Goal: Information Seeking & Learning: Check status

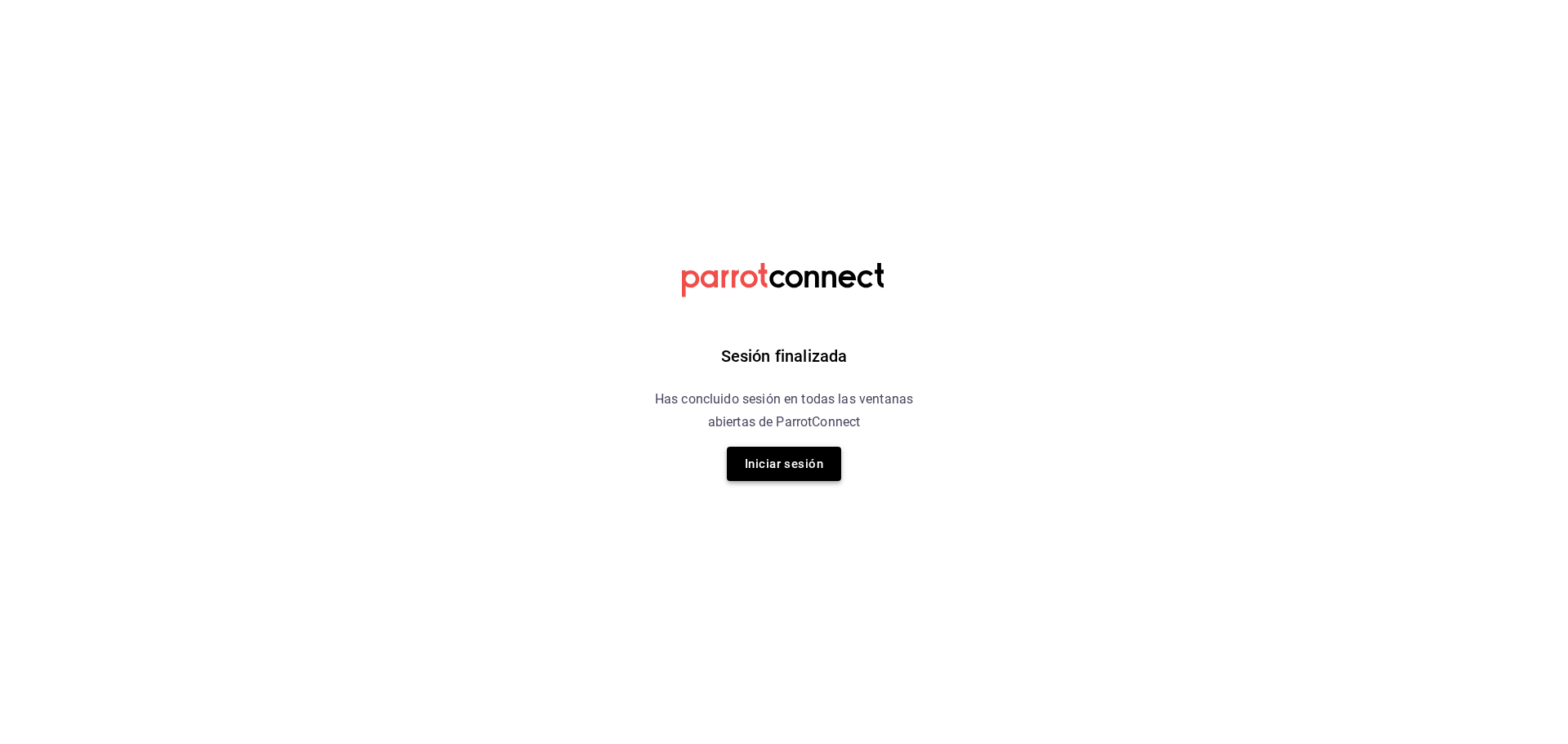
click at [728, 457] on button "Iniciar sesión" at bounding box center [784, 463] width 114 height 34
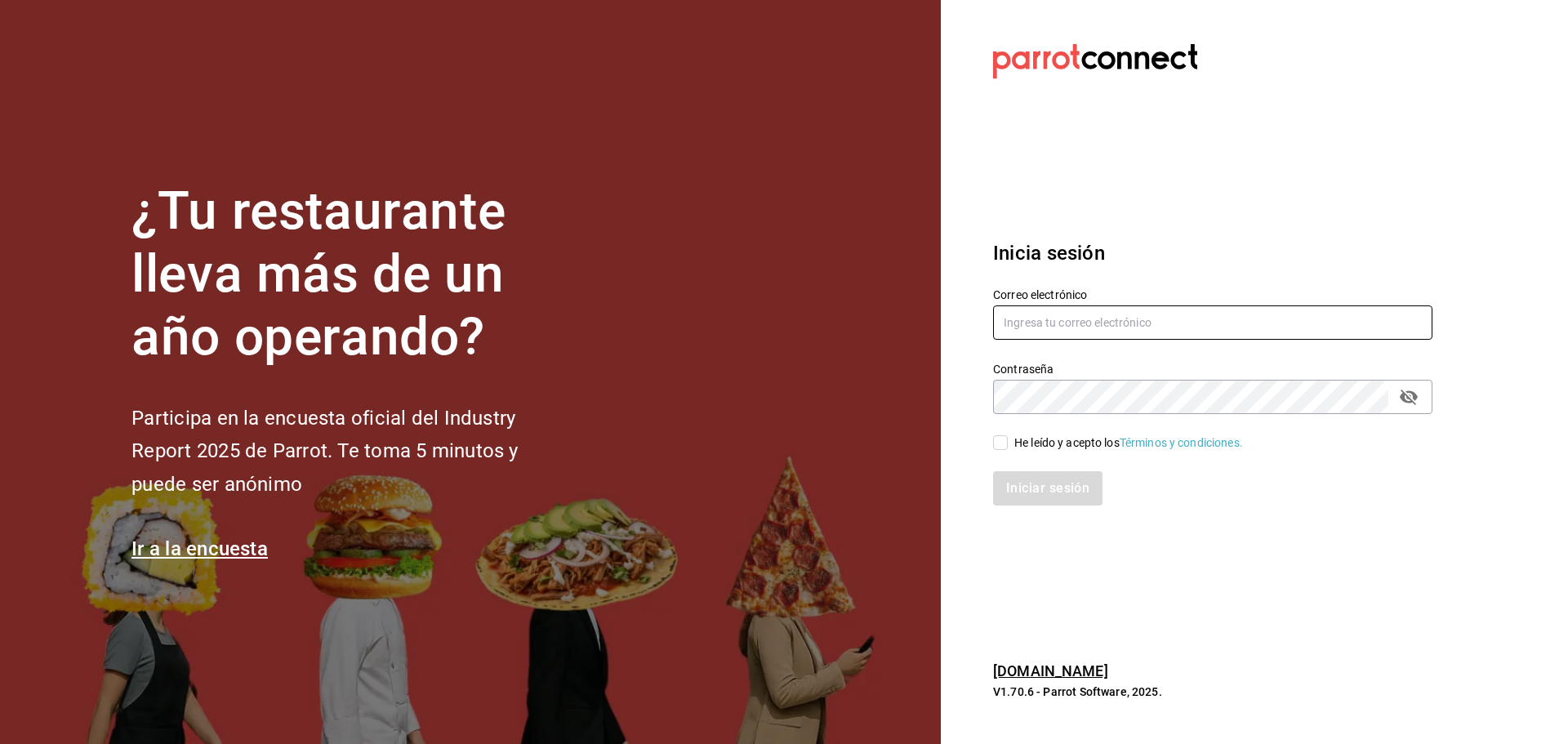
type input "[PERSON_NAME][EMAIL_ADDRESS][DOMAIN_NAME]"
drag, startPoint x: 1003, startPoint y: 435, endPoint x: 1026, endPoint y: 479, distance: 49.6
click at [1002, 446] on input "He leído y acepto los Términos y condiciones." at bounding box center [1000, 442] width 15 height 15
checkbox input "true"
click at [1034, 492] on button "Iniciar sesión" at bounding box center [1048, 488] width 111 height 34
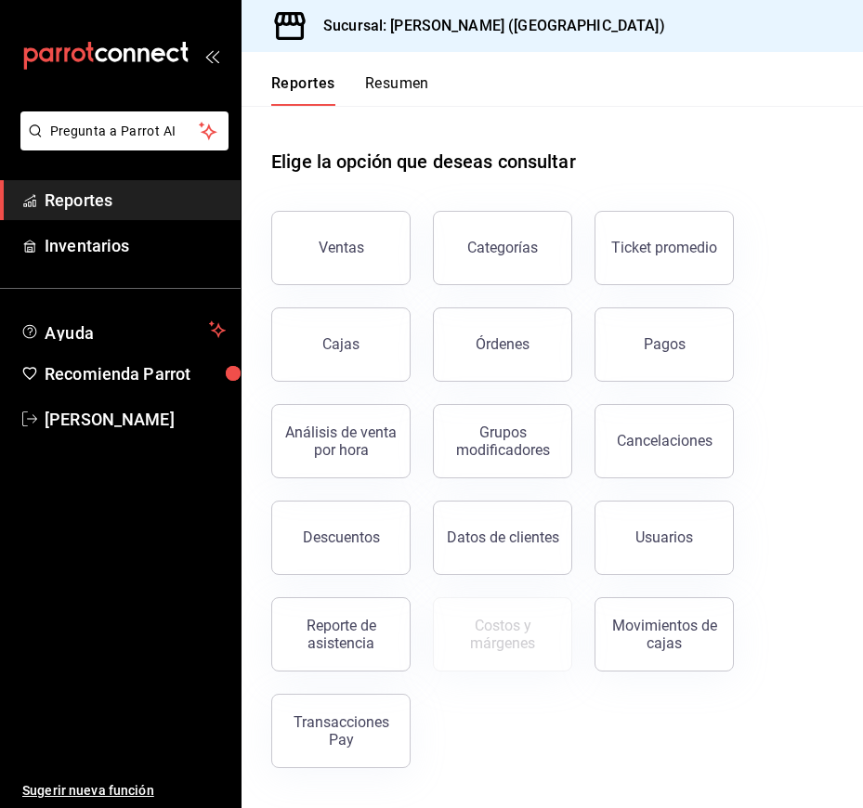
click at [659, 347] on div "Pagos" at bounding box center [665, 344] width 42 height 18
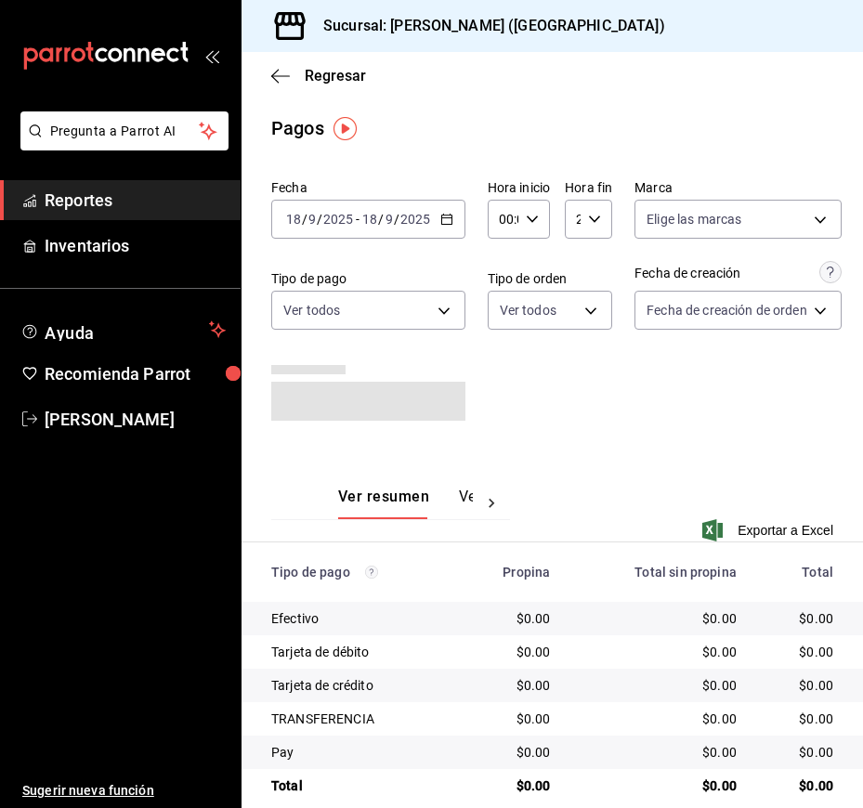
click at [449, 229] on div "[DATE] [DATE] - [DATE] [DATE]" at bounding box center [368, 219] width 194 height 39
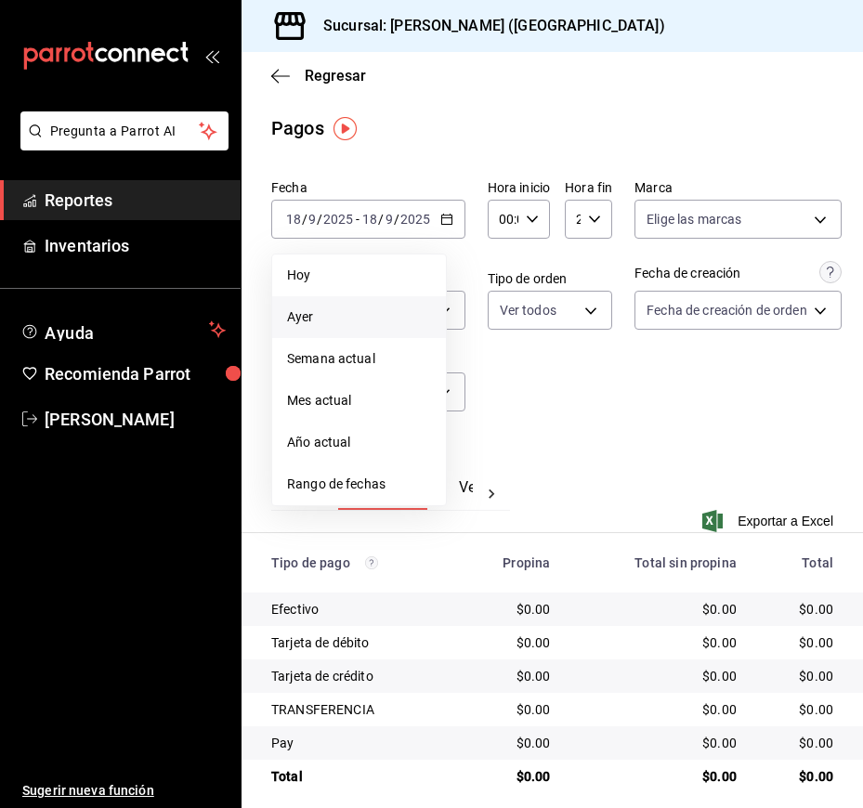
click at [352, 310] on span "Ayer" at bounding box center [359, 317] width 144 height 20
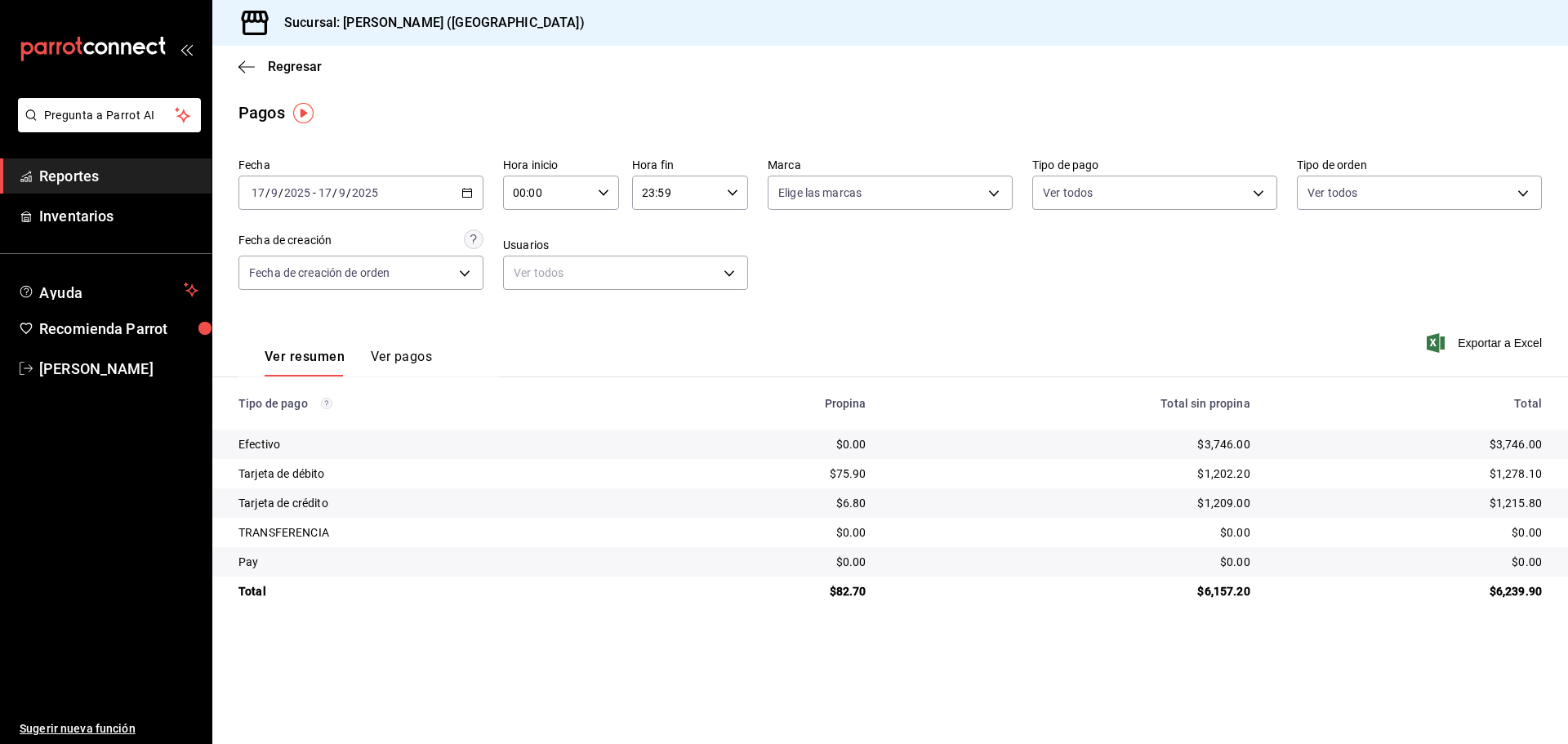
click at [91, 173] on span "Reportes" at bounding box center [119, 176] width 159 height 22
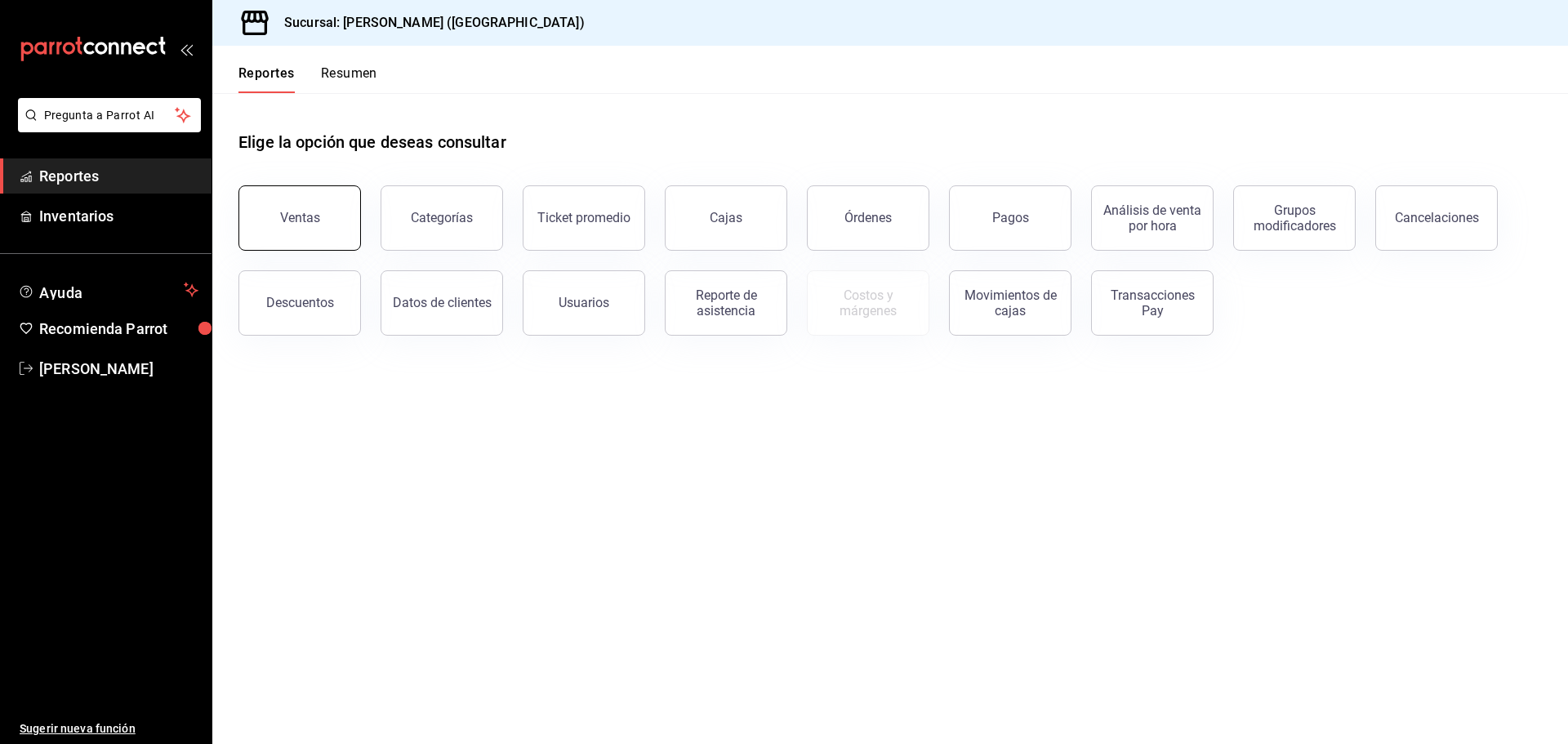
click at [295, 217] on div "Ventas" at bounding box center [301, 218] width 40 height 16
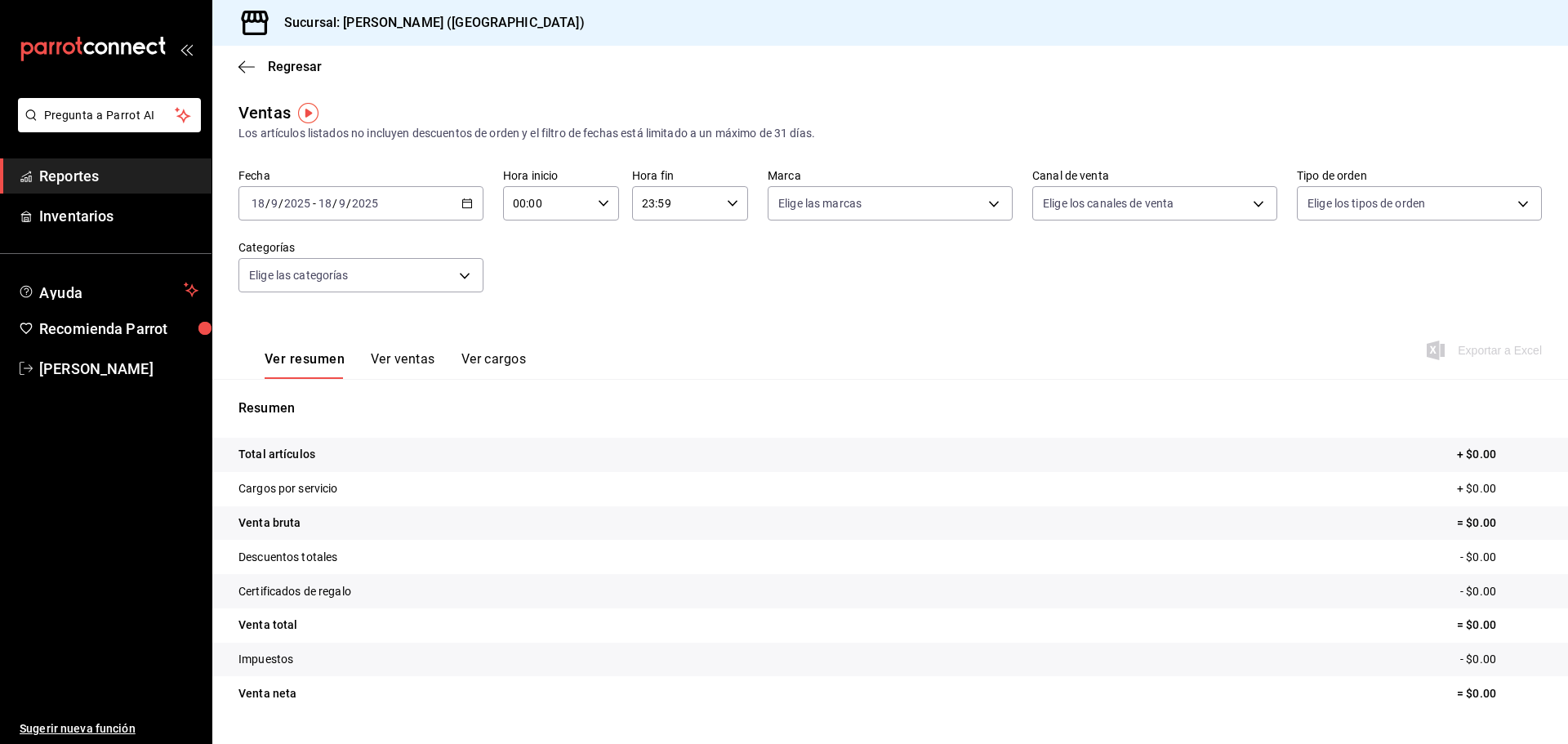
click at [475, 198] on div "[DATE] [DATE] - [DATE] [DATE]" at bounding box center [361, 203] width 245 height 34
click at [311, 392] on span "Rango de fechas" at bounding box center [316, 400] width 127 height 18
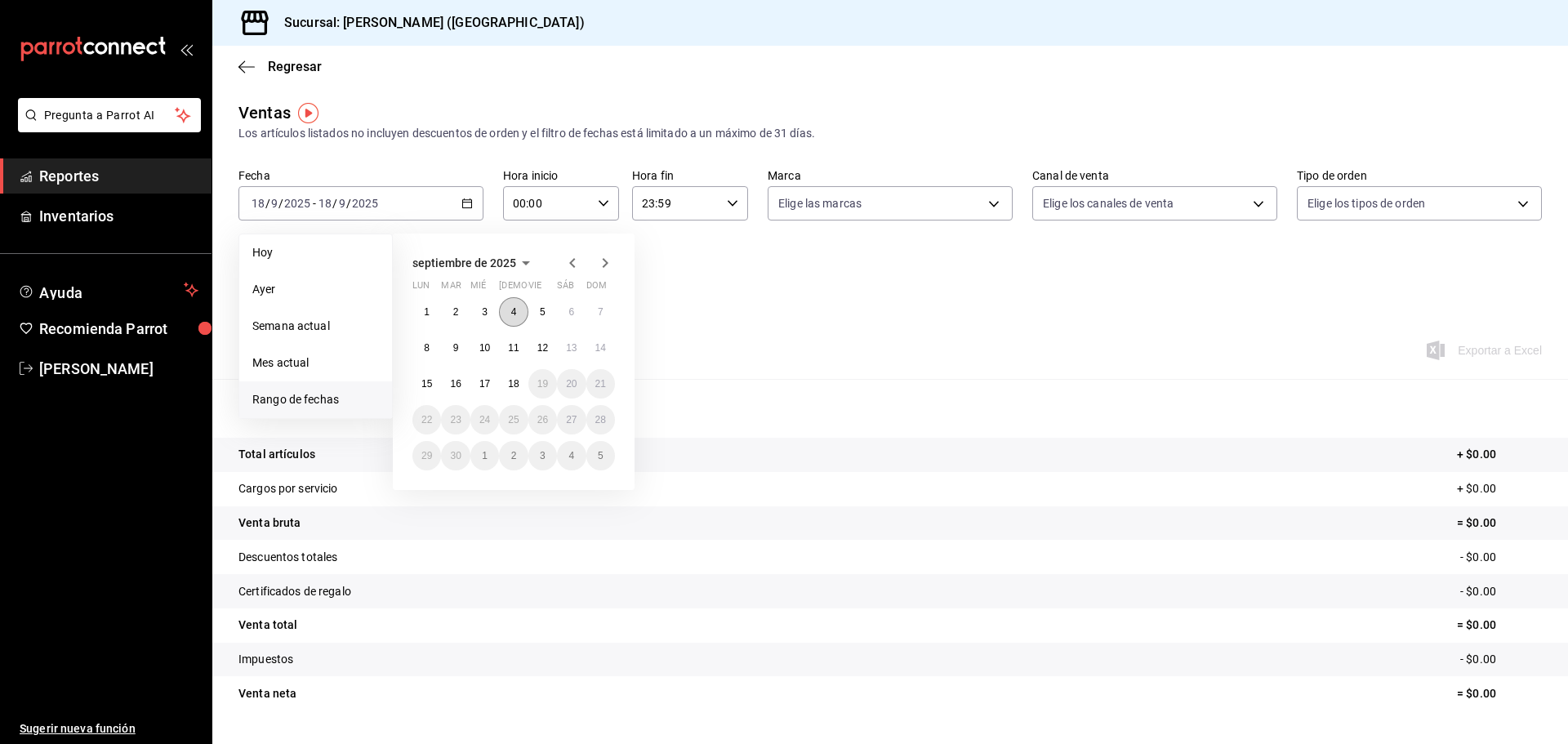
click at [515, 310] on abbr "4" at bounding box center [514, 311] width 6 height 11
click at [492, 374] on button "17" at bounding box center [485, 383] width 29 height 29
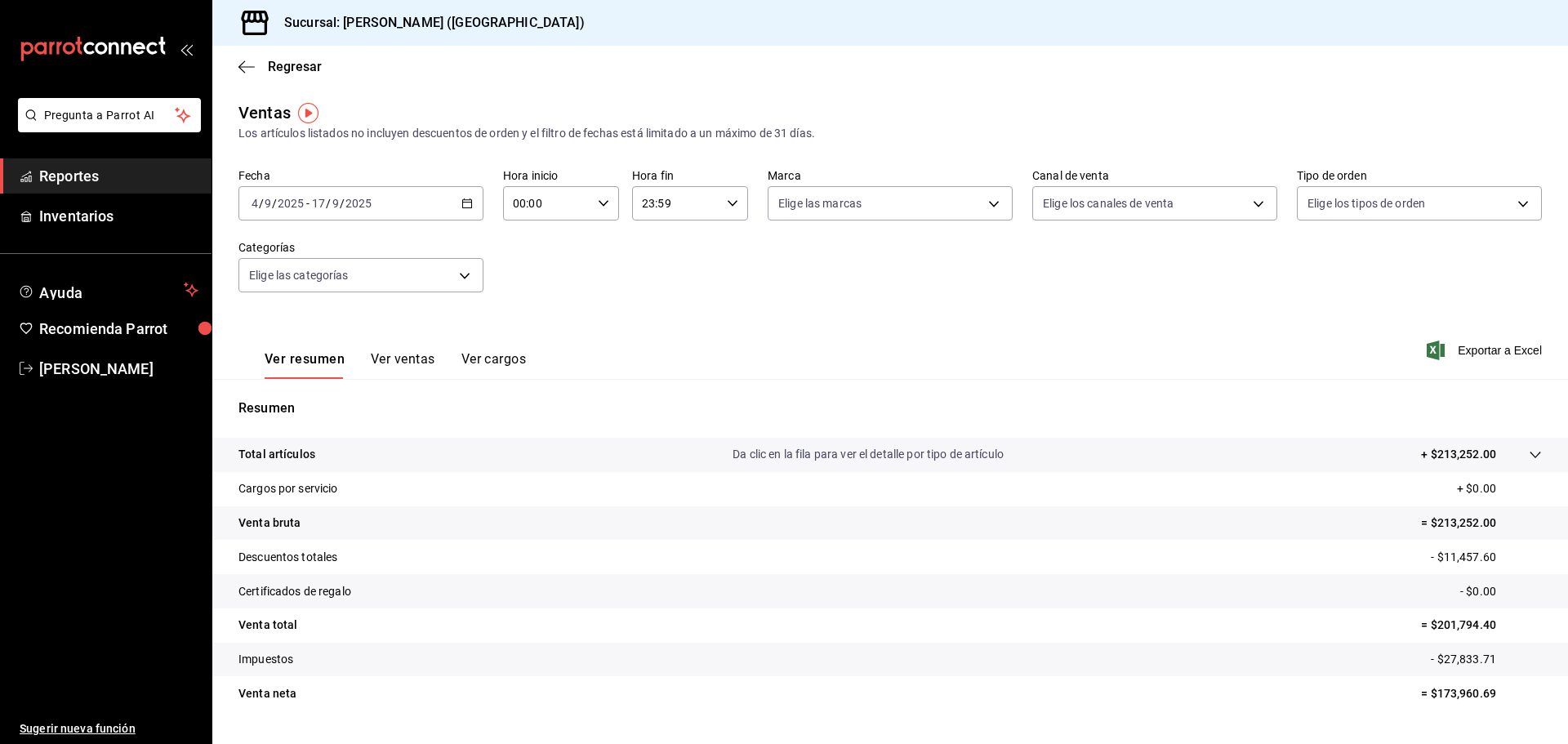
click at [395, 358] on button "Ver ventas" at bounding box center [403, 365] width 64 height 28
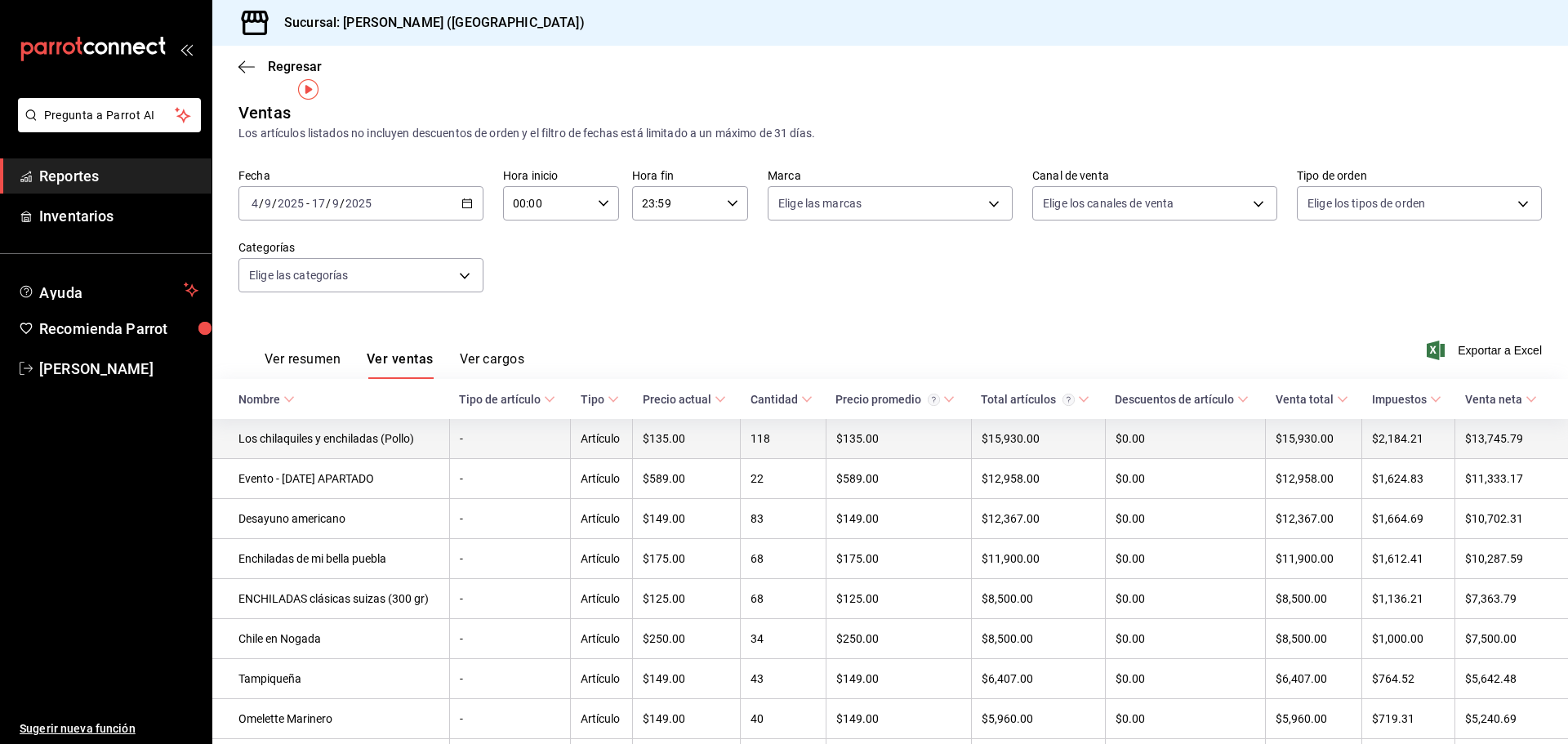
scroll to position [245, 0]
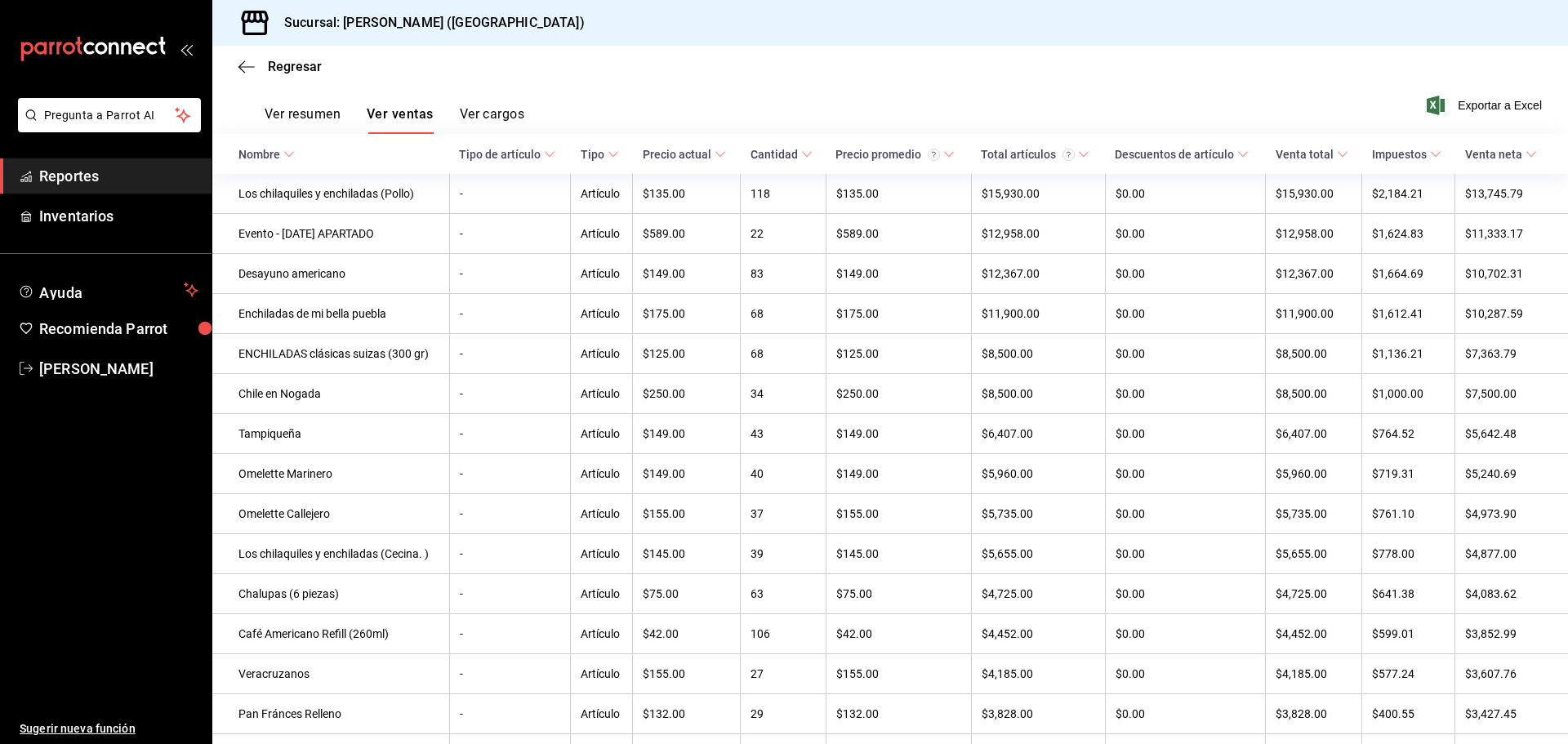
click at [136, 187] on link "Reportes" at bounding box center [106, 176] width 212 height 35
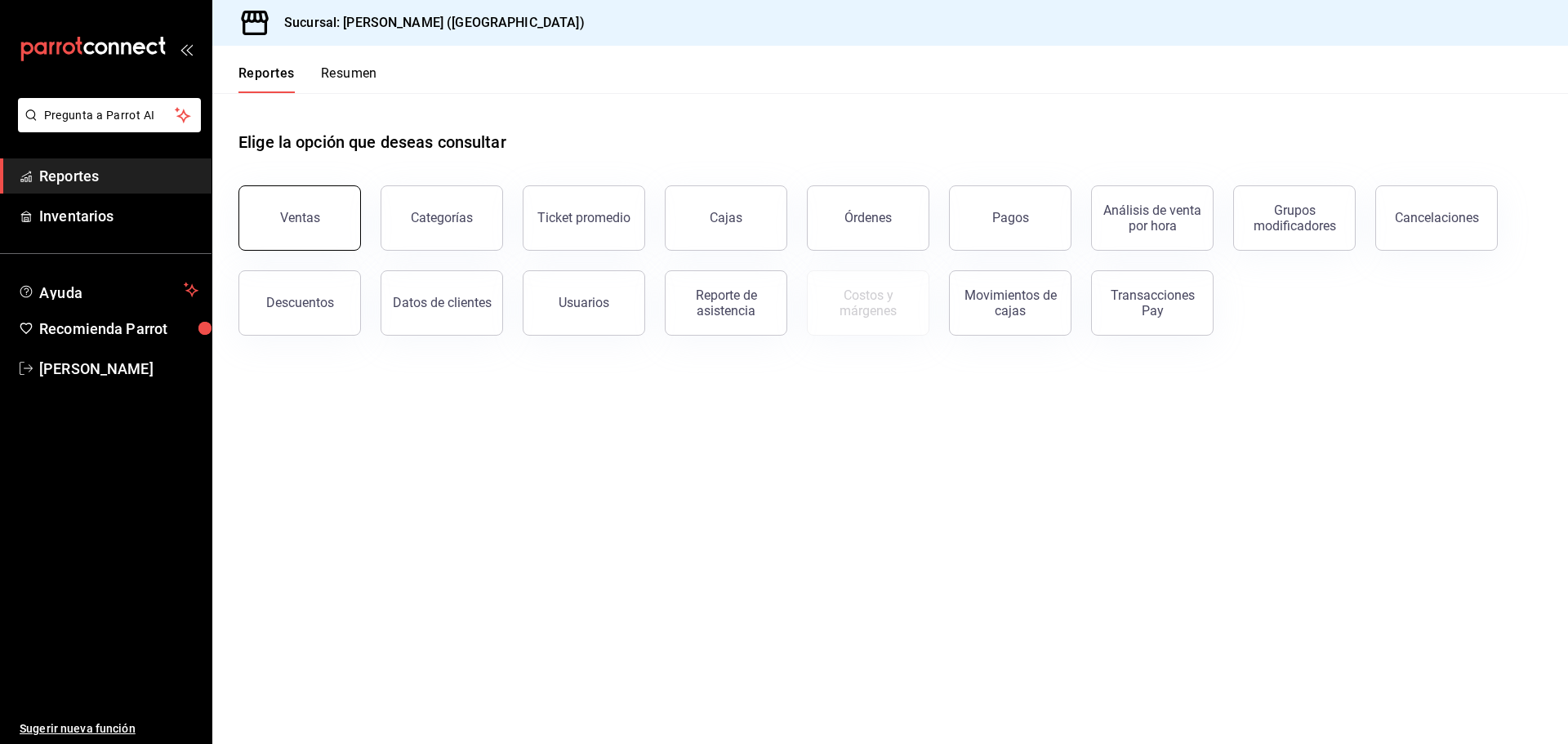
click at [303, 215] on div "Ventas" at bounding box center [301, 218] width 40 height 16
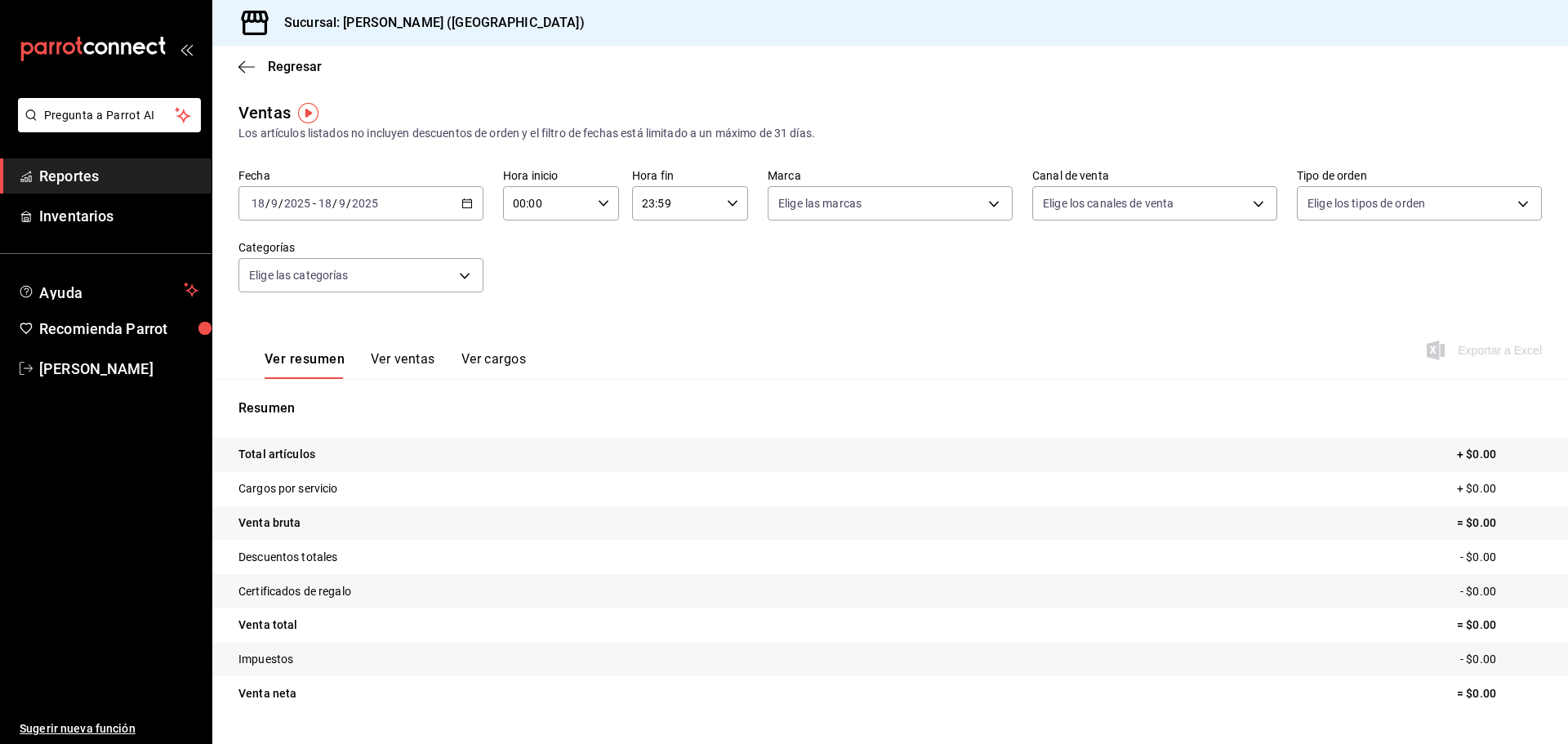
click at [469, 203] on icon "button" at bounding box center [467, 203] width 11 height 11
click at [332, 407] on span "Rango de fechas" at bounding box center [316, 400] width 127 height 18
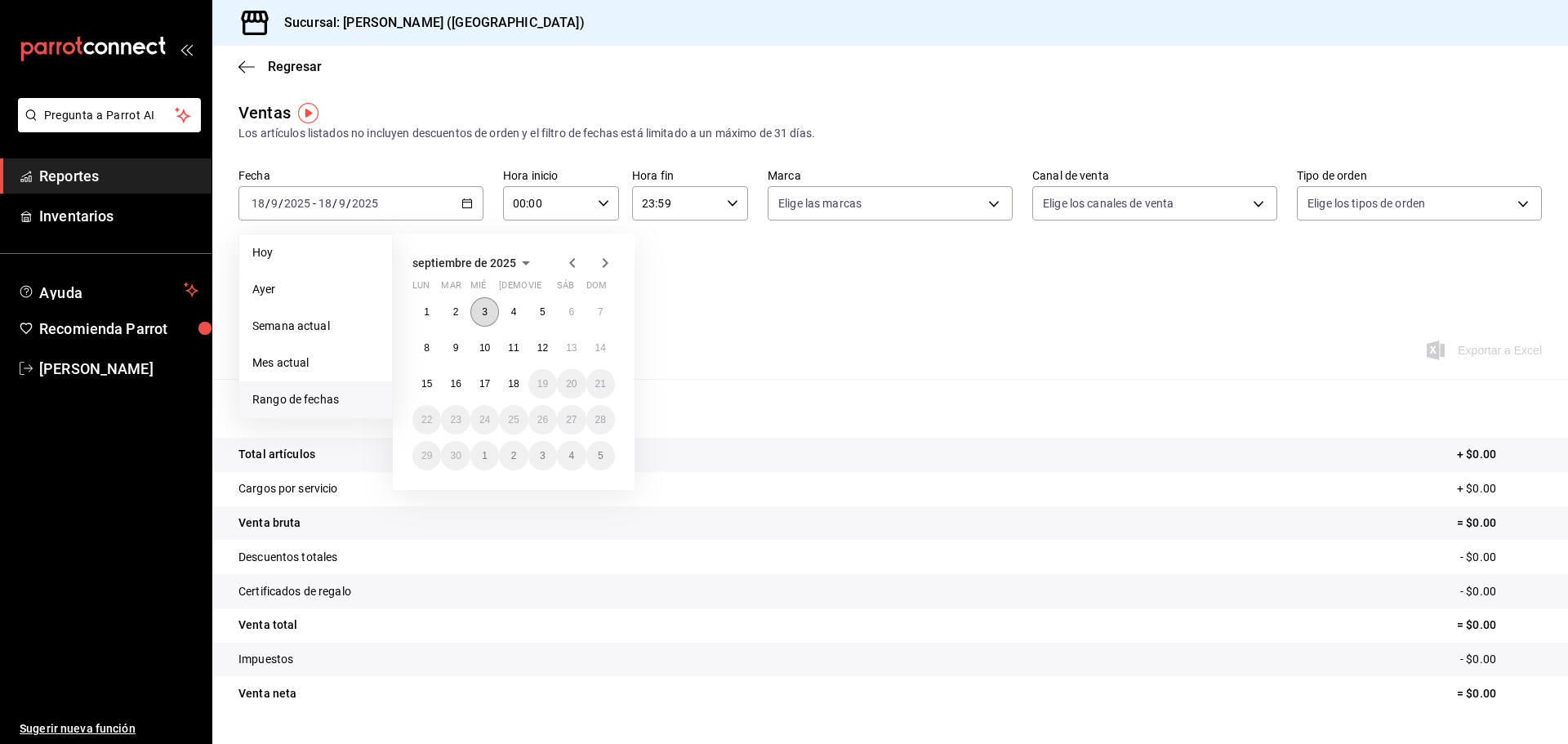
click at [483, 315] on abbr "3" at bounding box center [485, 311] width 6 height 11
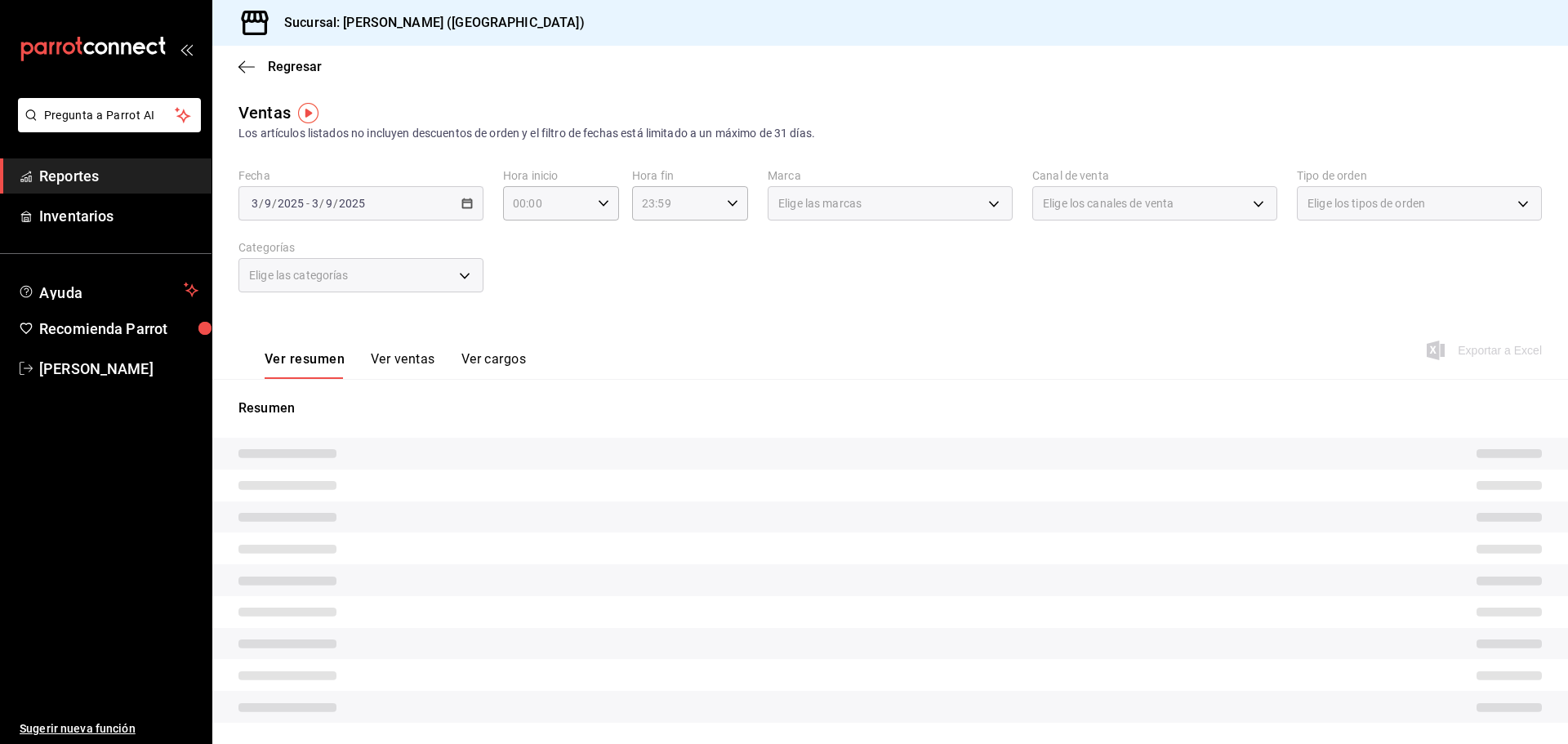
click at [407, 354] on button "Ver ventas" at bounding box center [403, 365] width 64 height 28
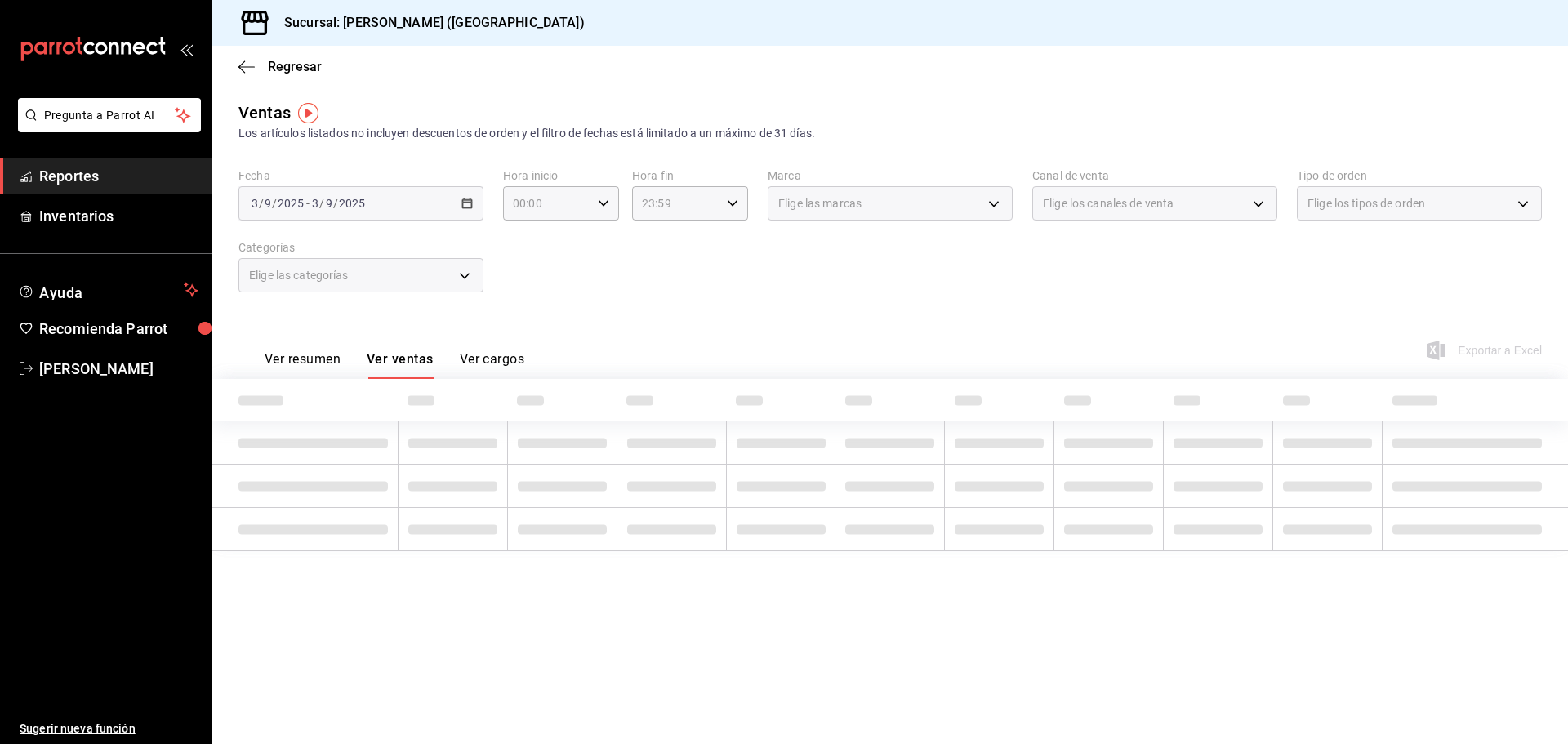
click at [376, 368] on button "Ver ventas" at bounding box center [400, 365] width 67 height 28
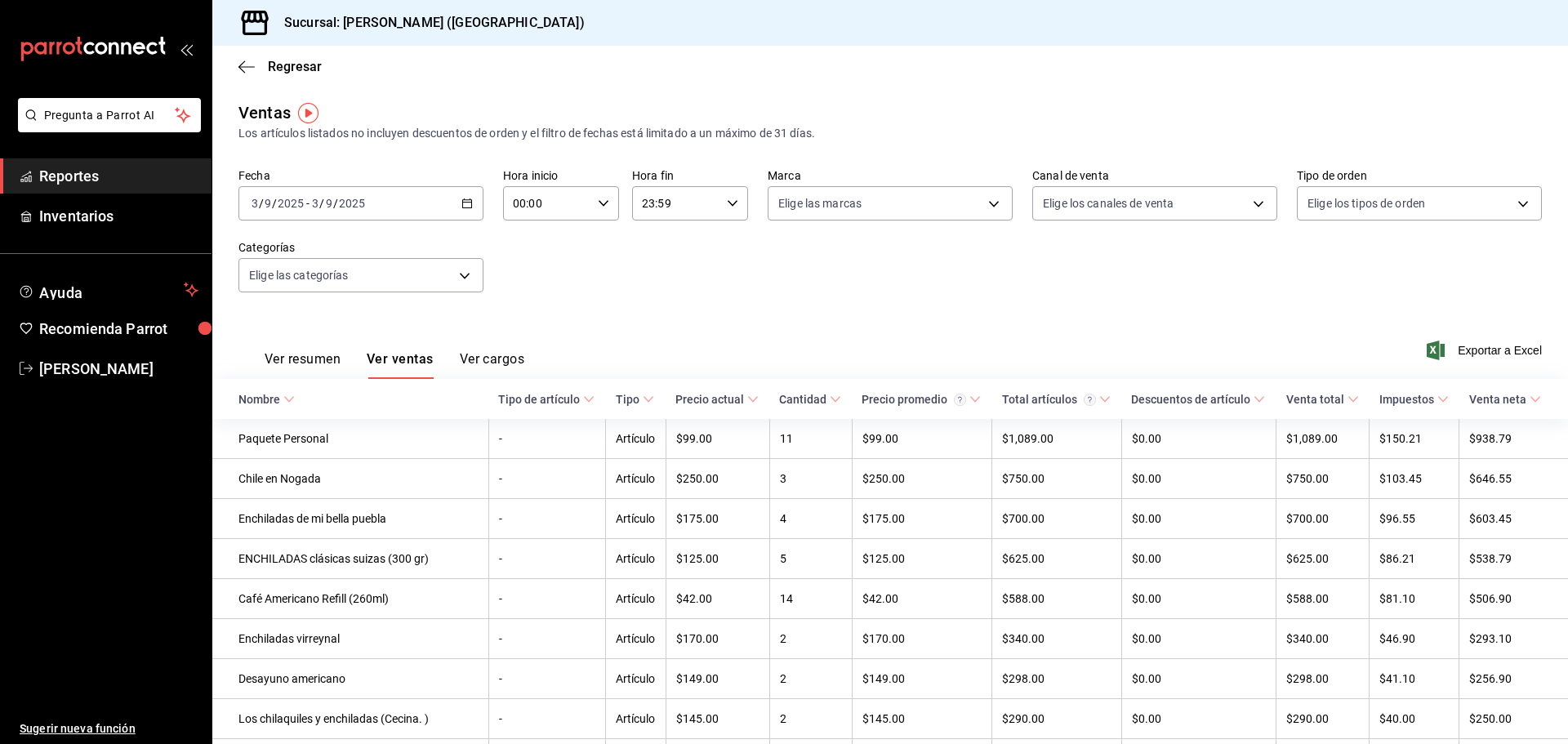
click at [111, 176] on span "Reportes" at bounding box center [119, 176] width 159 height 22
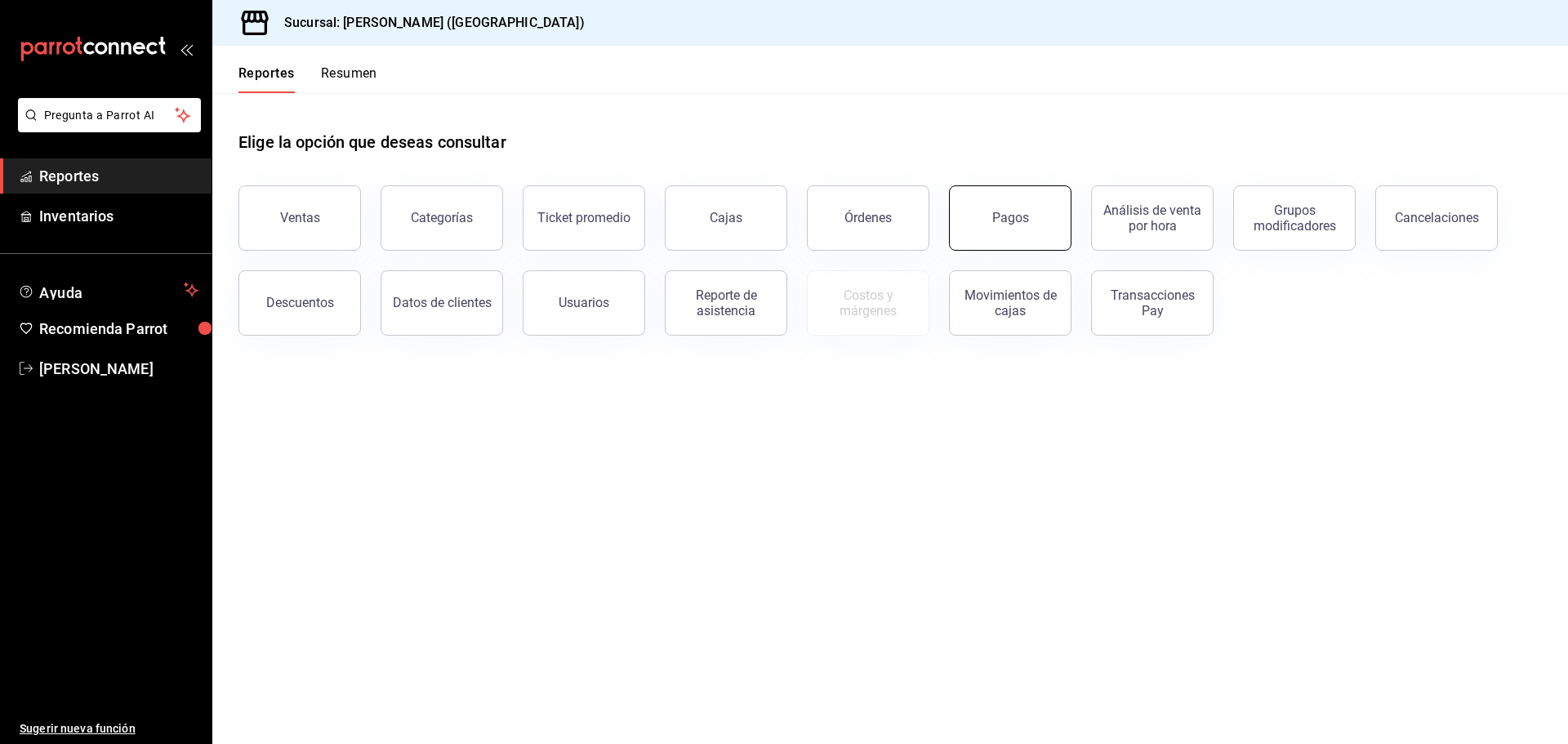
click at [1036, 238] on button "Pagos" at bounding box center [1010, 218] width 122 height 65
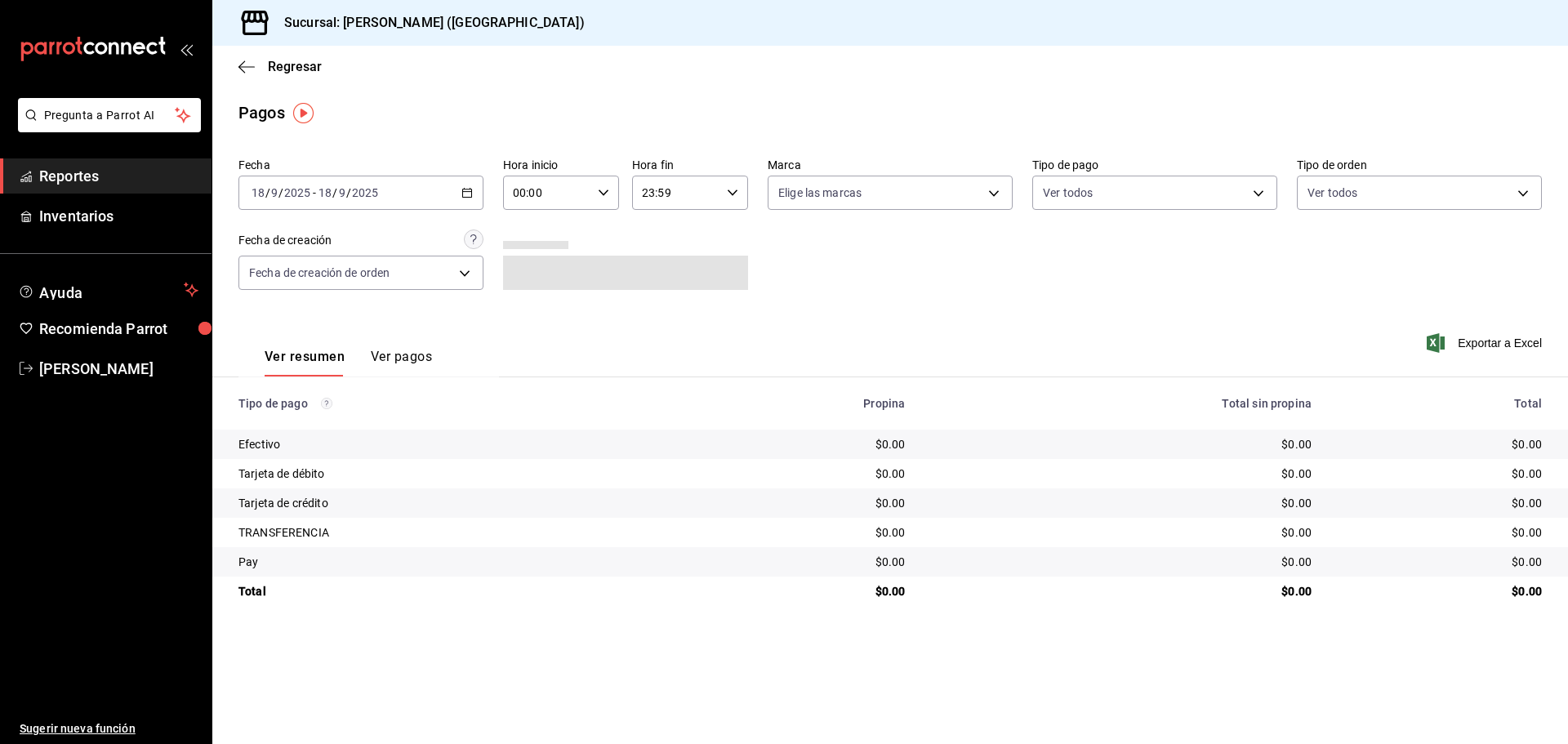
click at [464, 191] on icon "button" at bounding box center [467, 193] width 11 height 11
click at [317, 412] on li "Rango de fechas" at bounding box center [316, 426] width 153 height 37
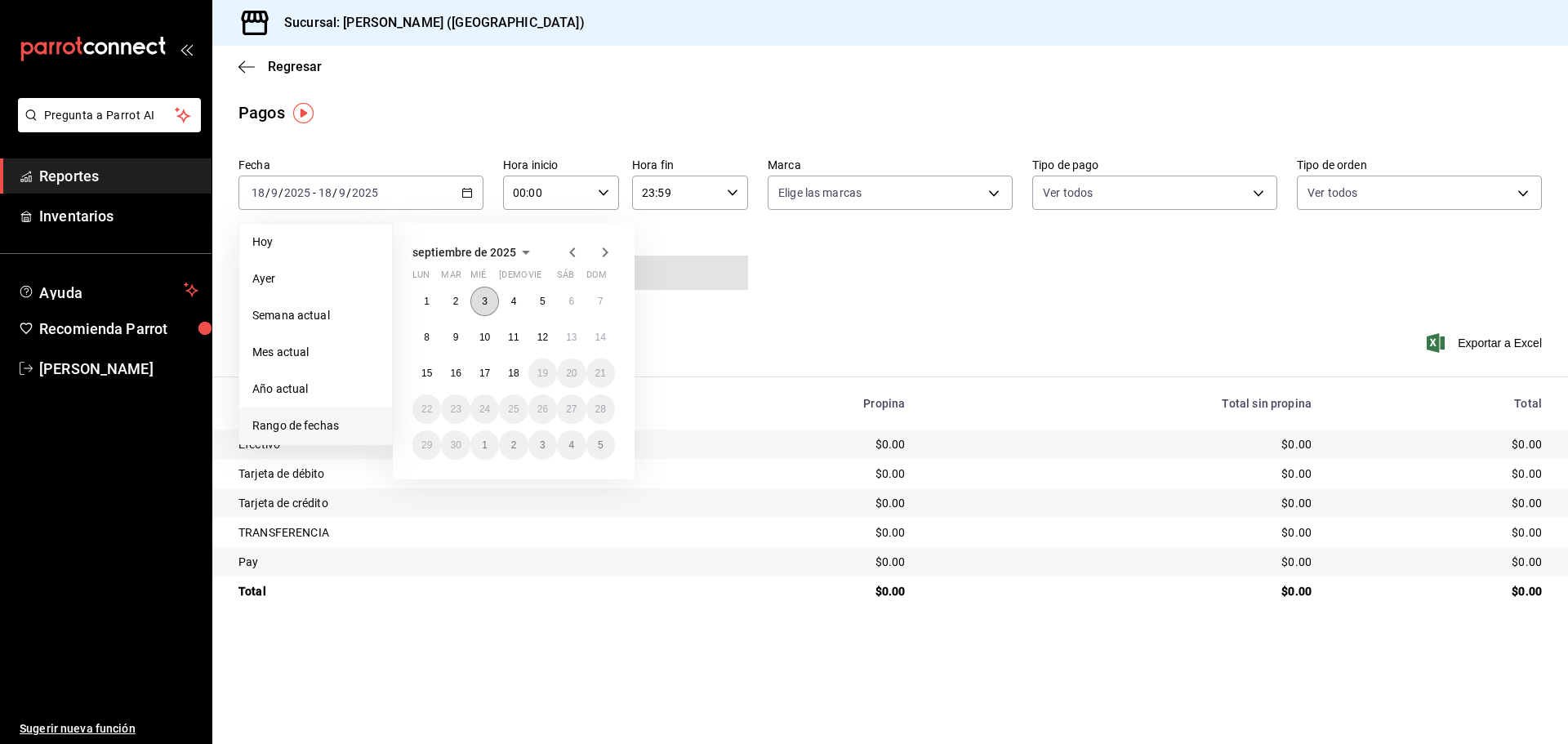
click at [481, 307] on button "3" at bounding box center [485, 301] width 29 height 29
